Goal: Understand process/instructions: Learn how to perform a task or action

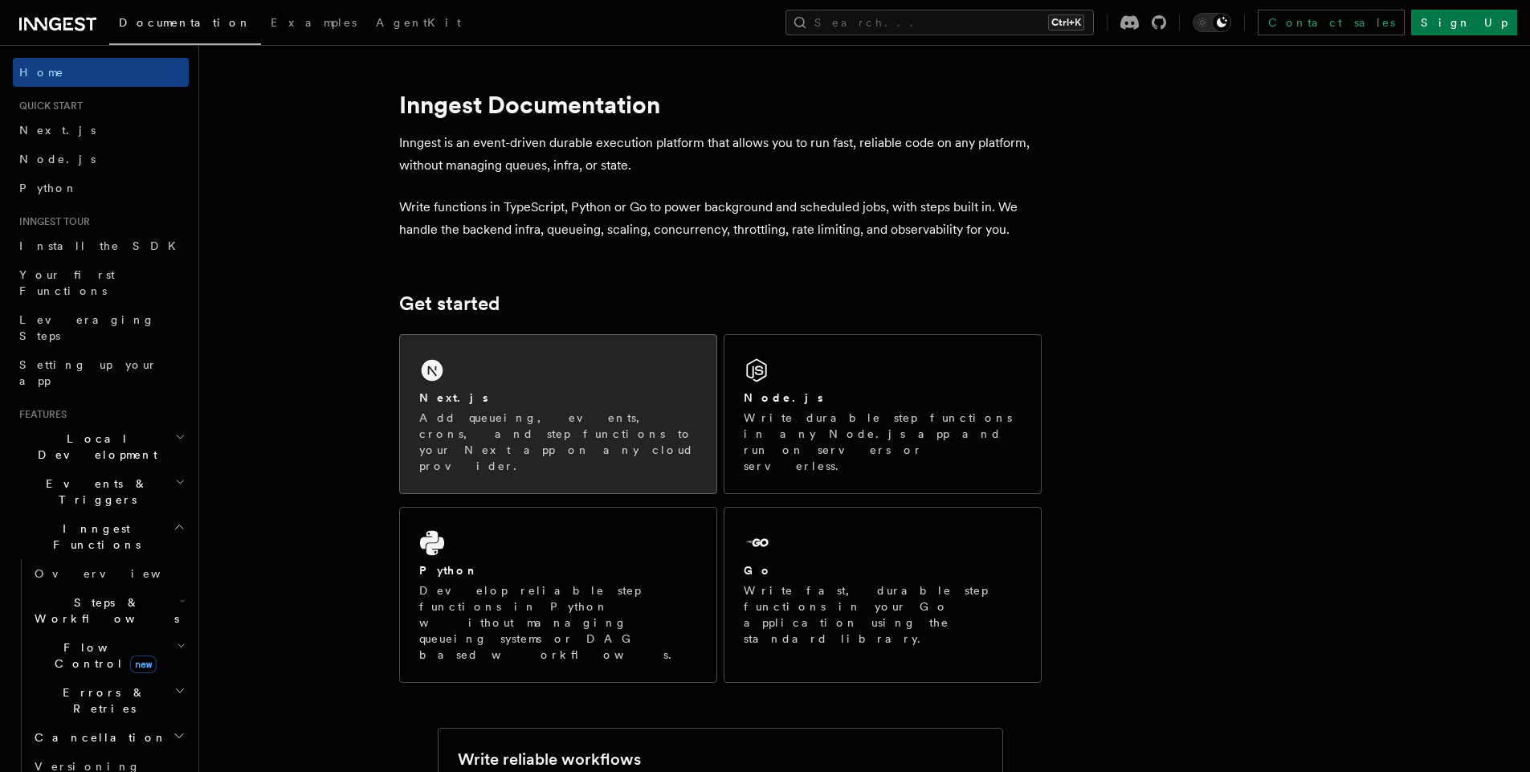
click at [526, 402] on div "Next.js" at bounding box center [558, 397] width 278 height 17
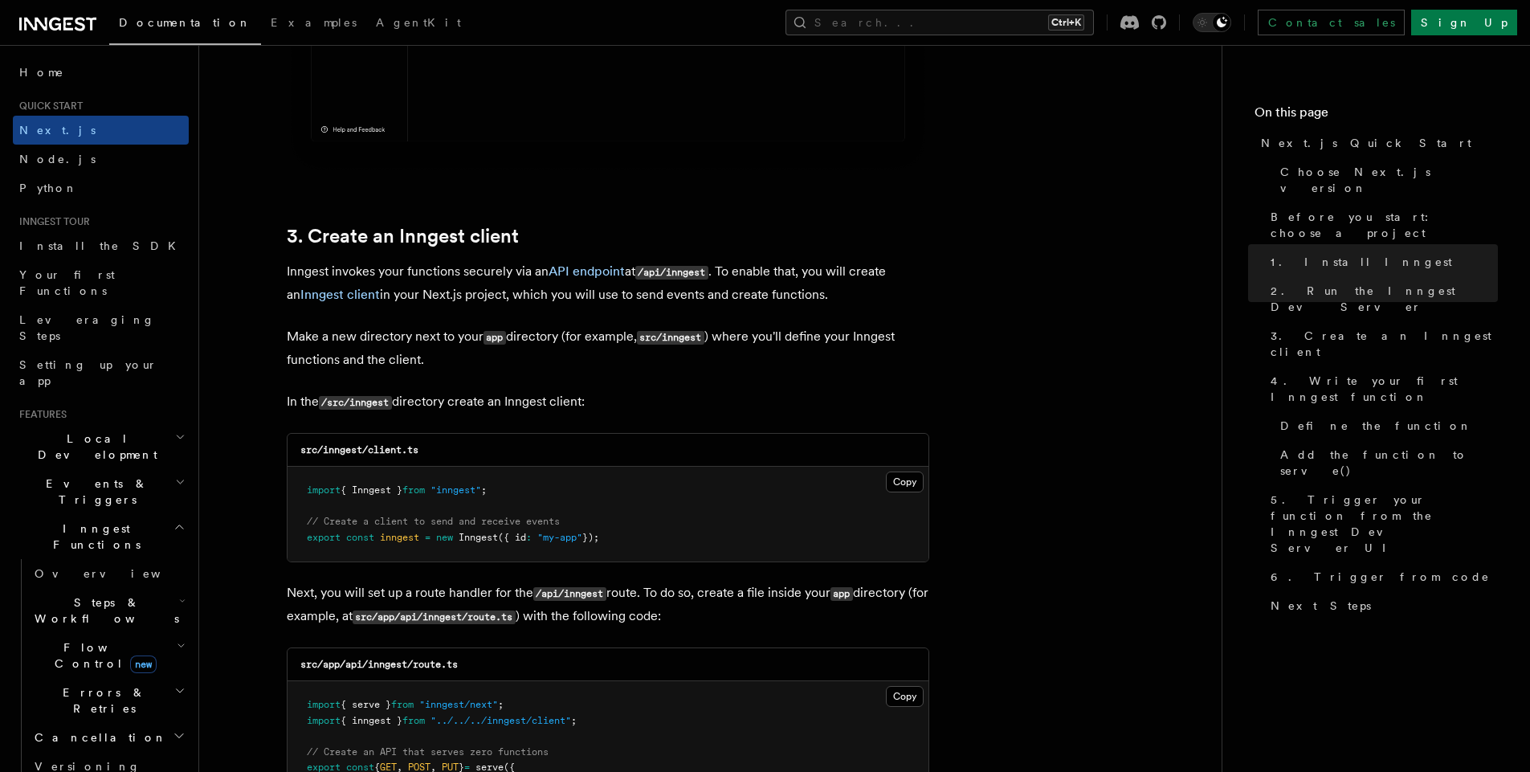
scroll to position [1730, 0]
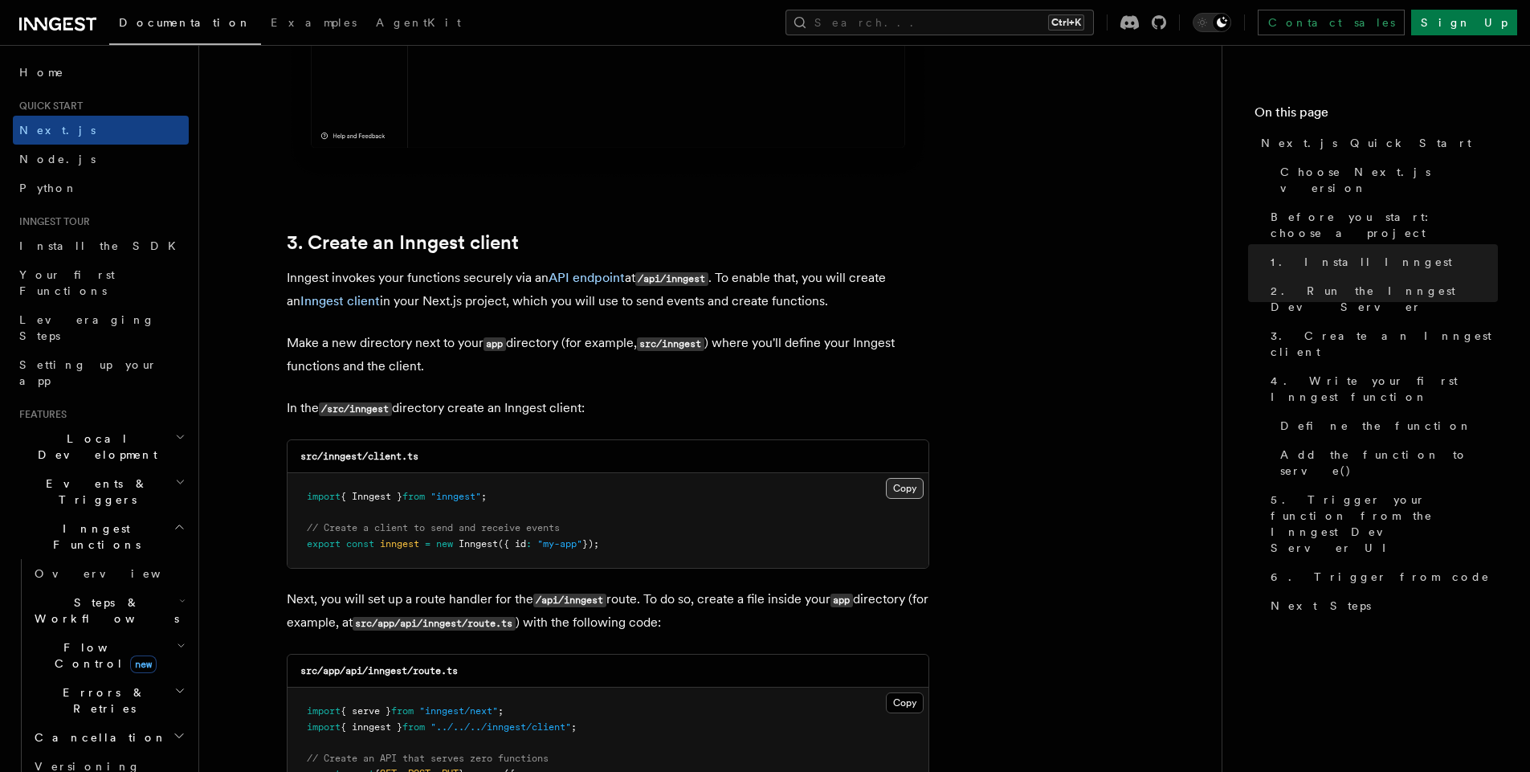
click at [906, 492] on button "Copy Copied" at bounding box center [905, 488] width 38 height 21
